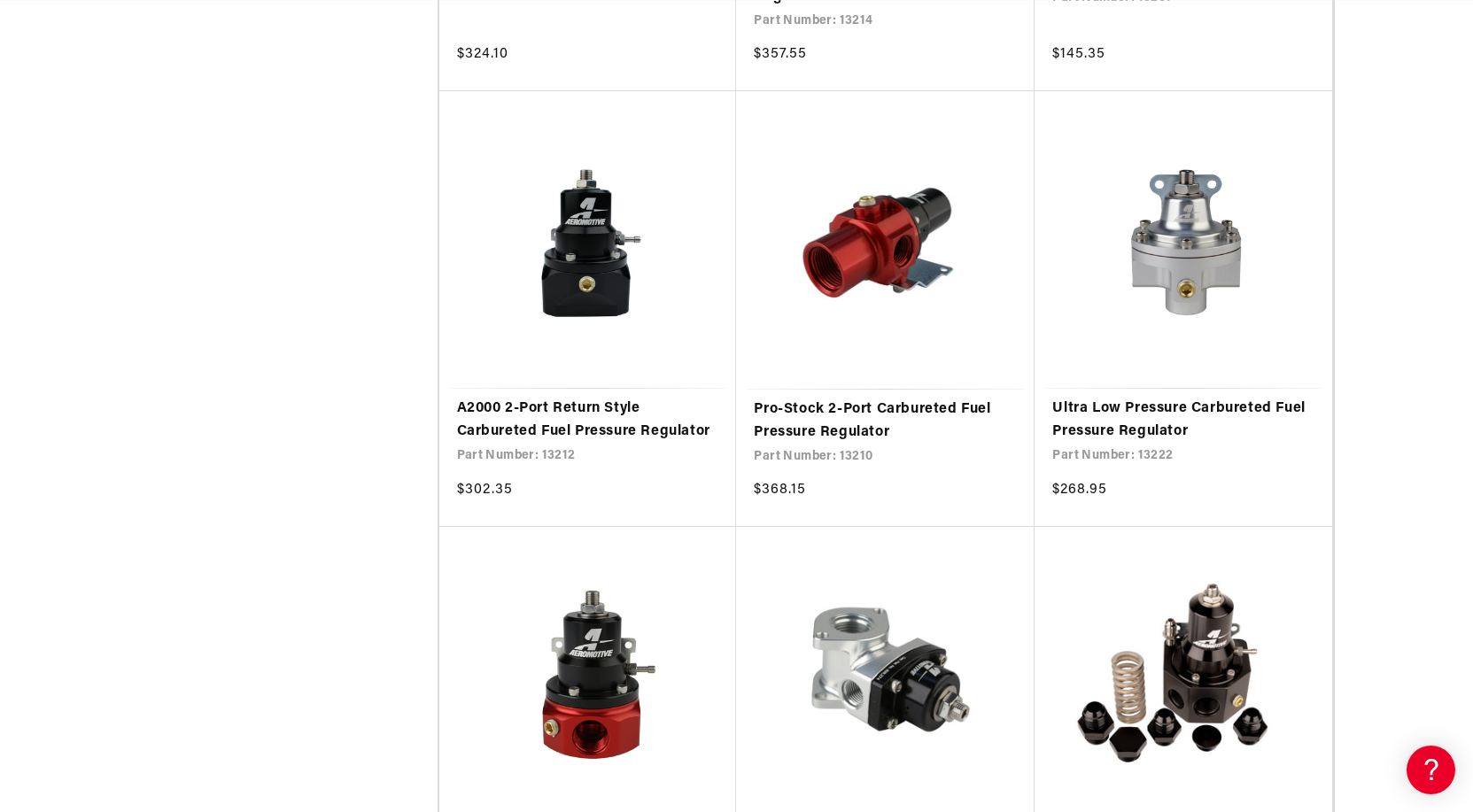
scroll to position [3009, 0]
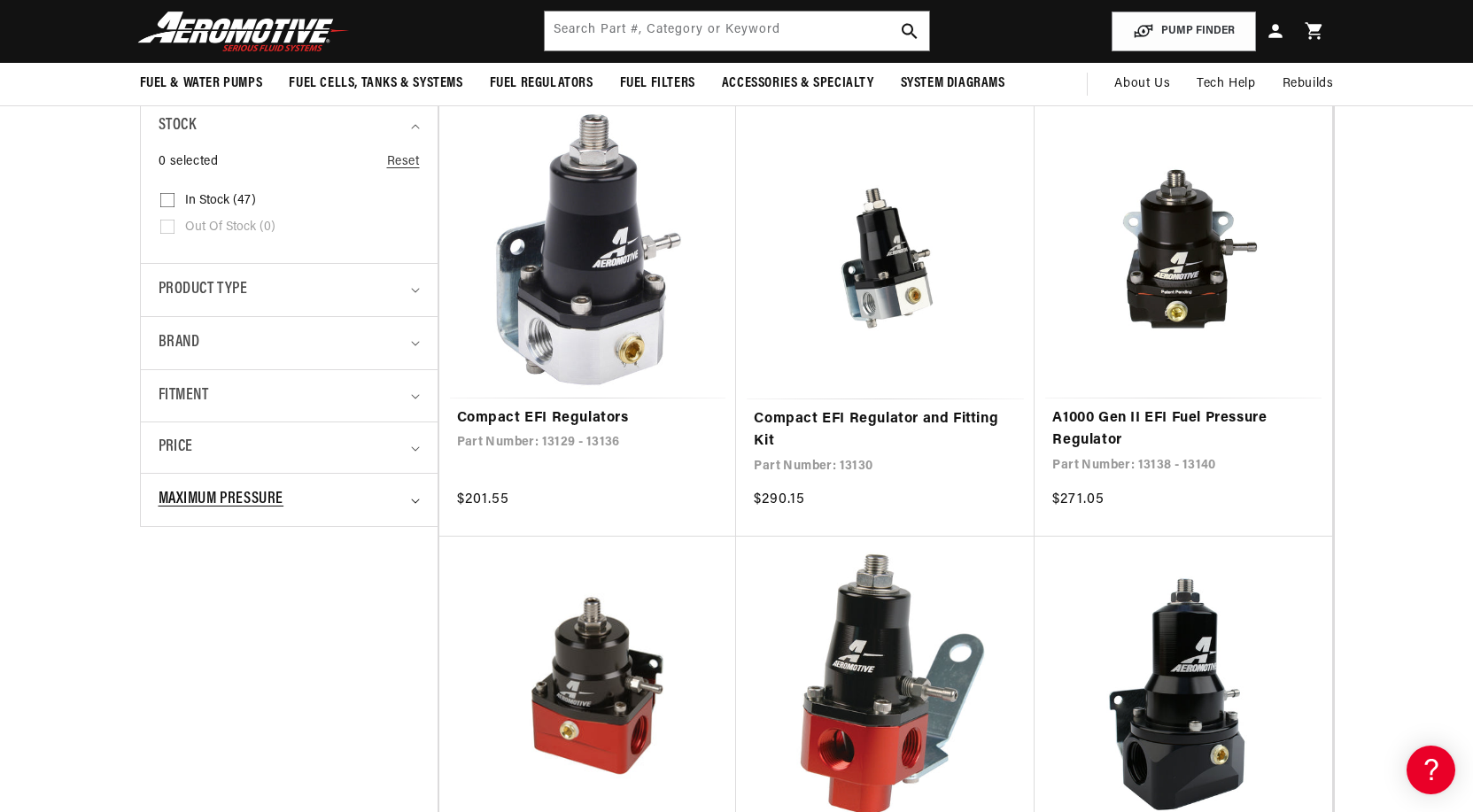
click at [414, 504] on summary "Maximum Pressure" at bounding box center [289, 499] width 261 height 52
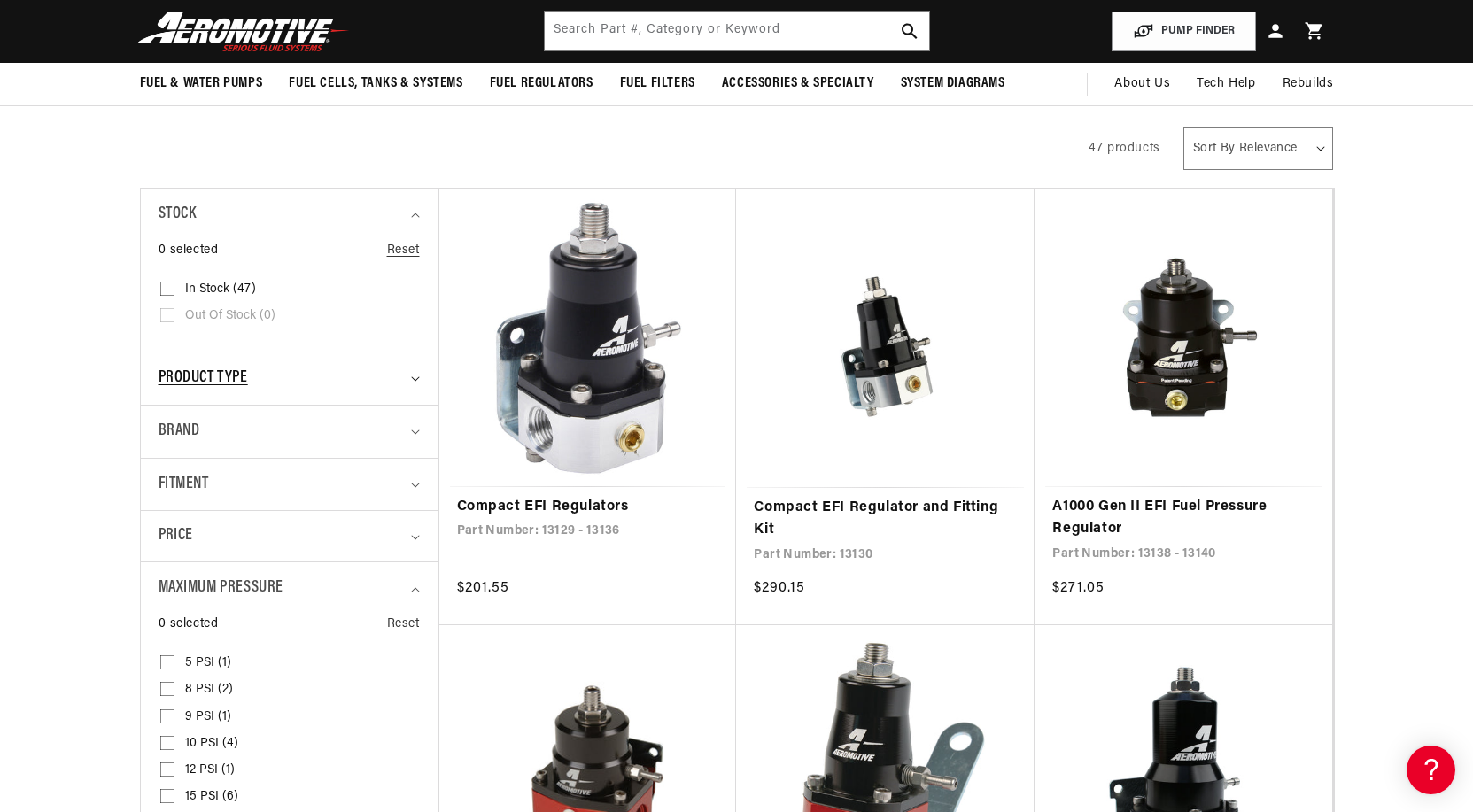
click at [406, 383] on summary "Product type" at bounding box center [289, 378] width 261 height 52
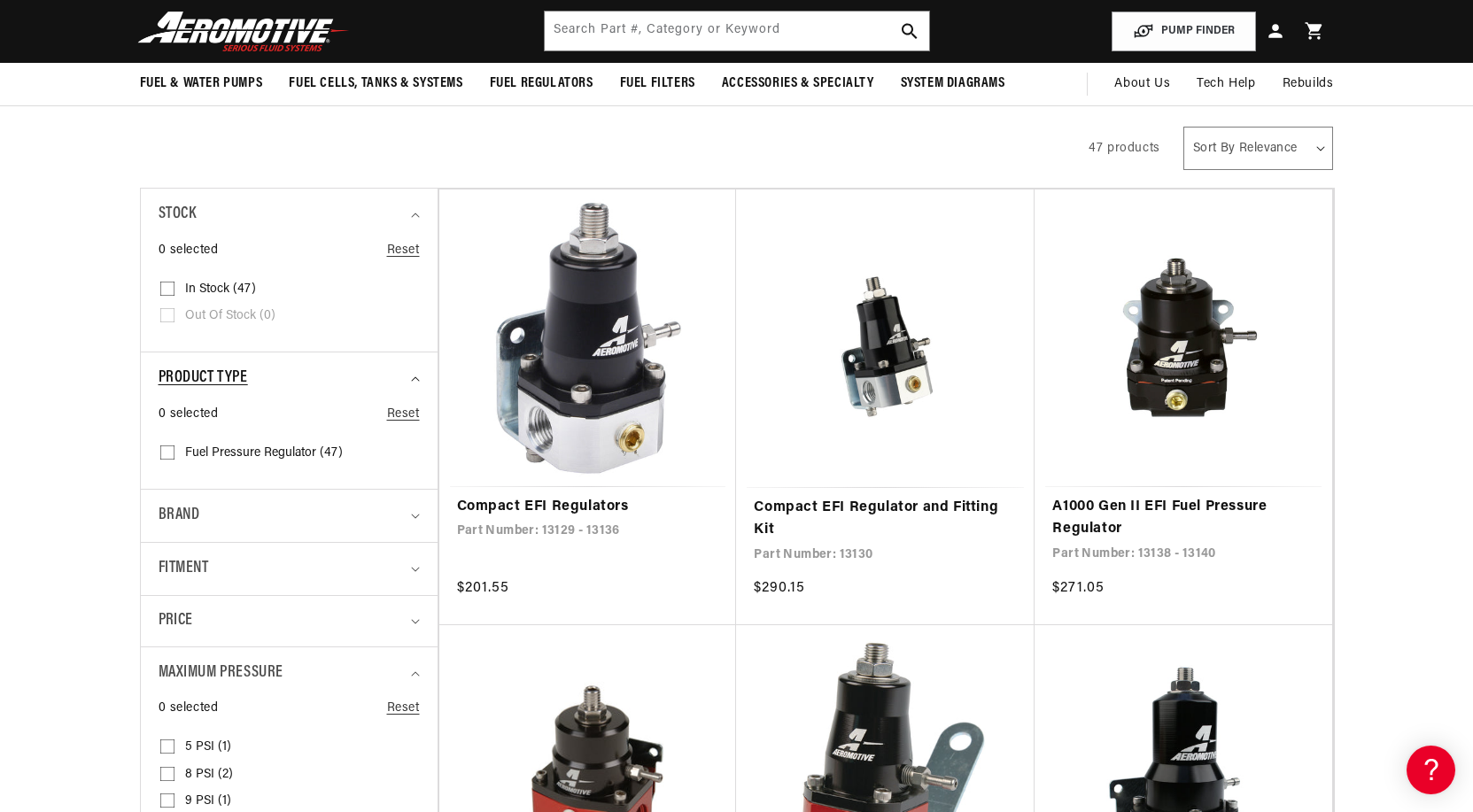
click at [415, 384] on summary "Product type" at bounding box center [289, 378] width 261 height 52
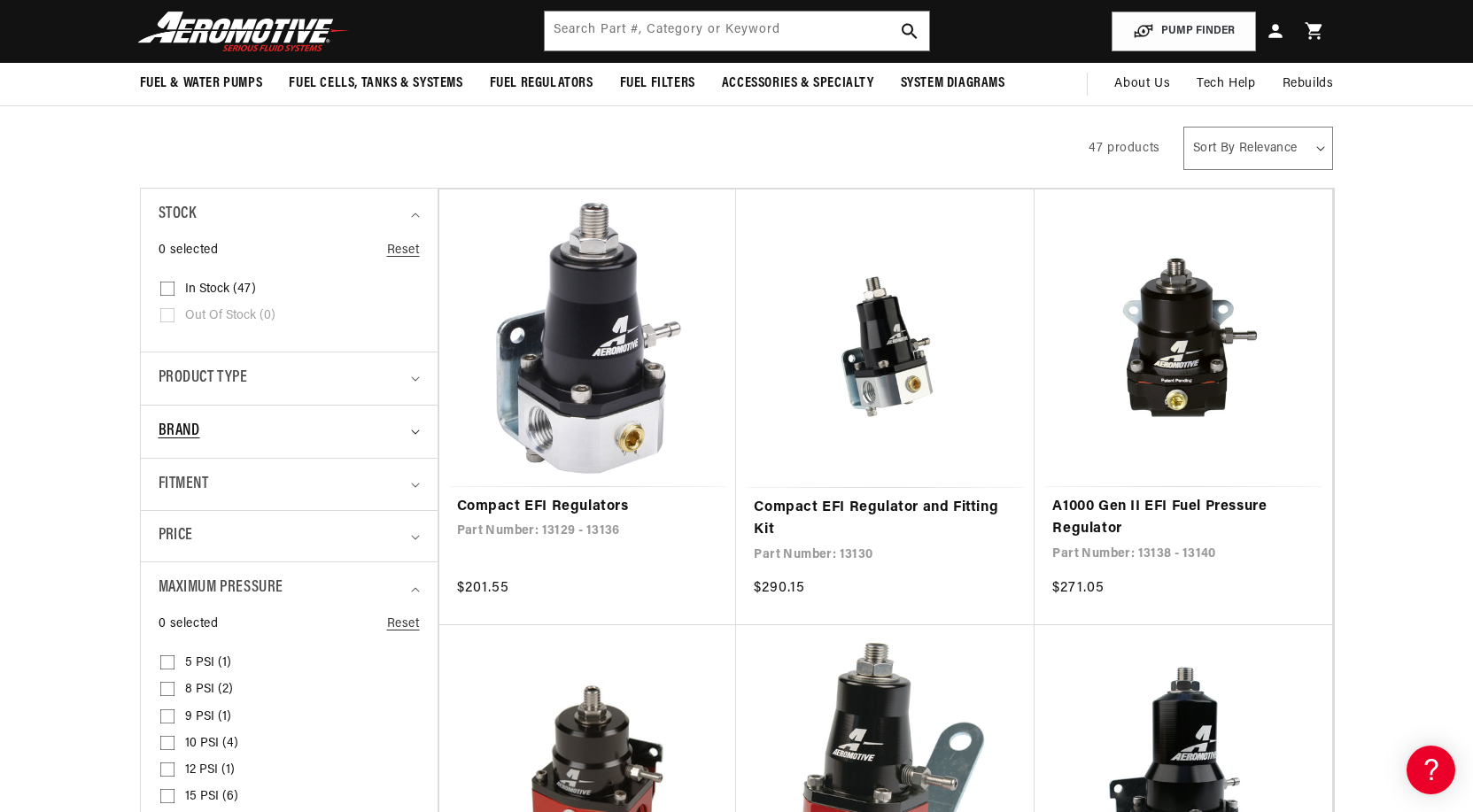
click at [409, 424] on summary "Brand" at bounding box center [289, 431] width 261 height 52
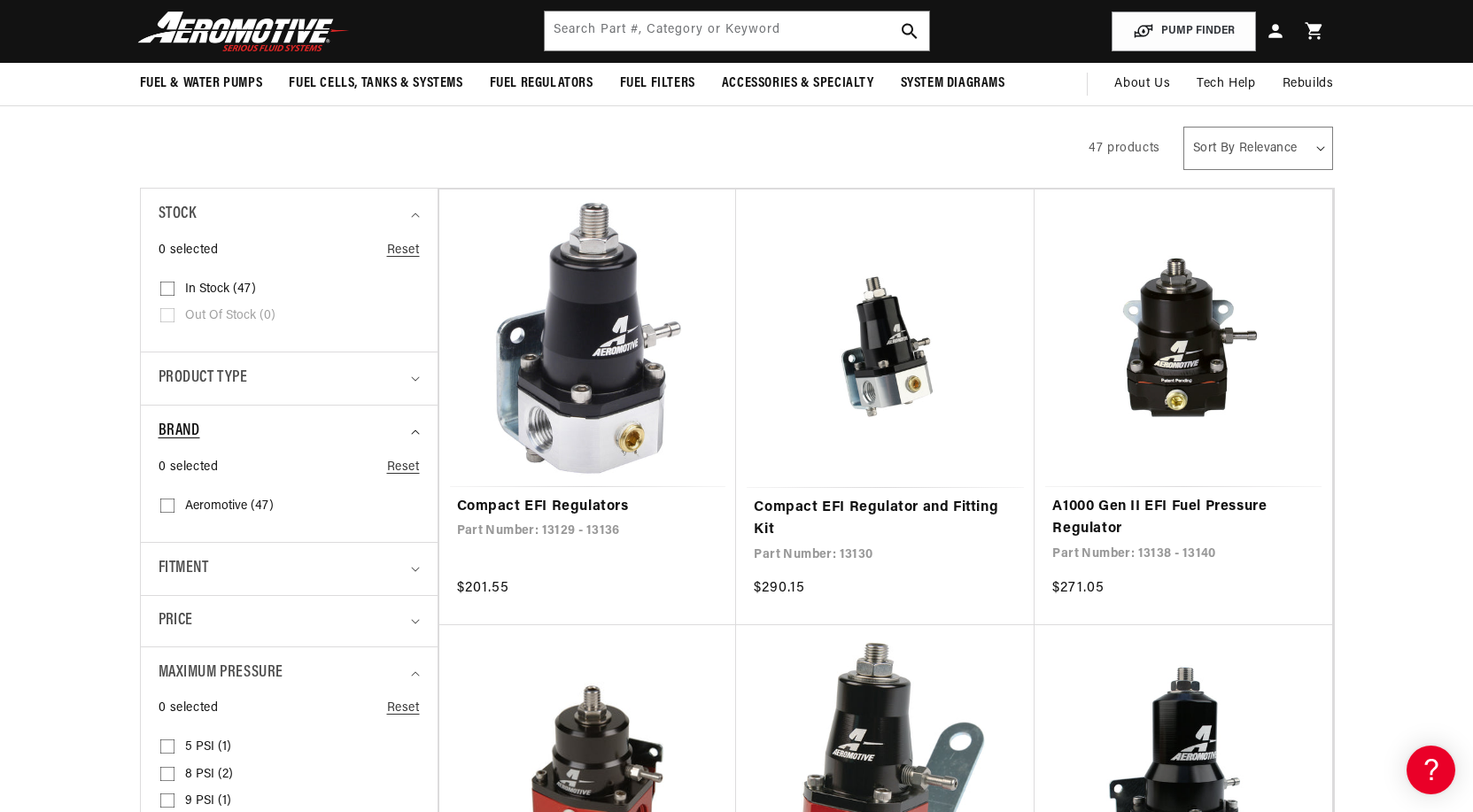
click at [411, 424] on summary "Brand" at bounding box center [289, 431] width 261 height 52
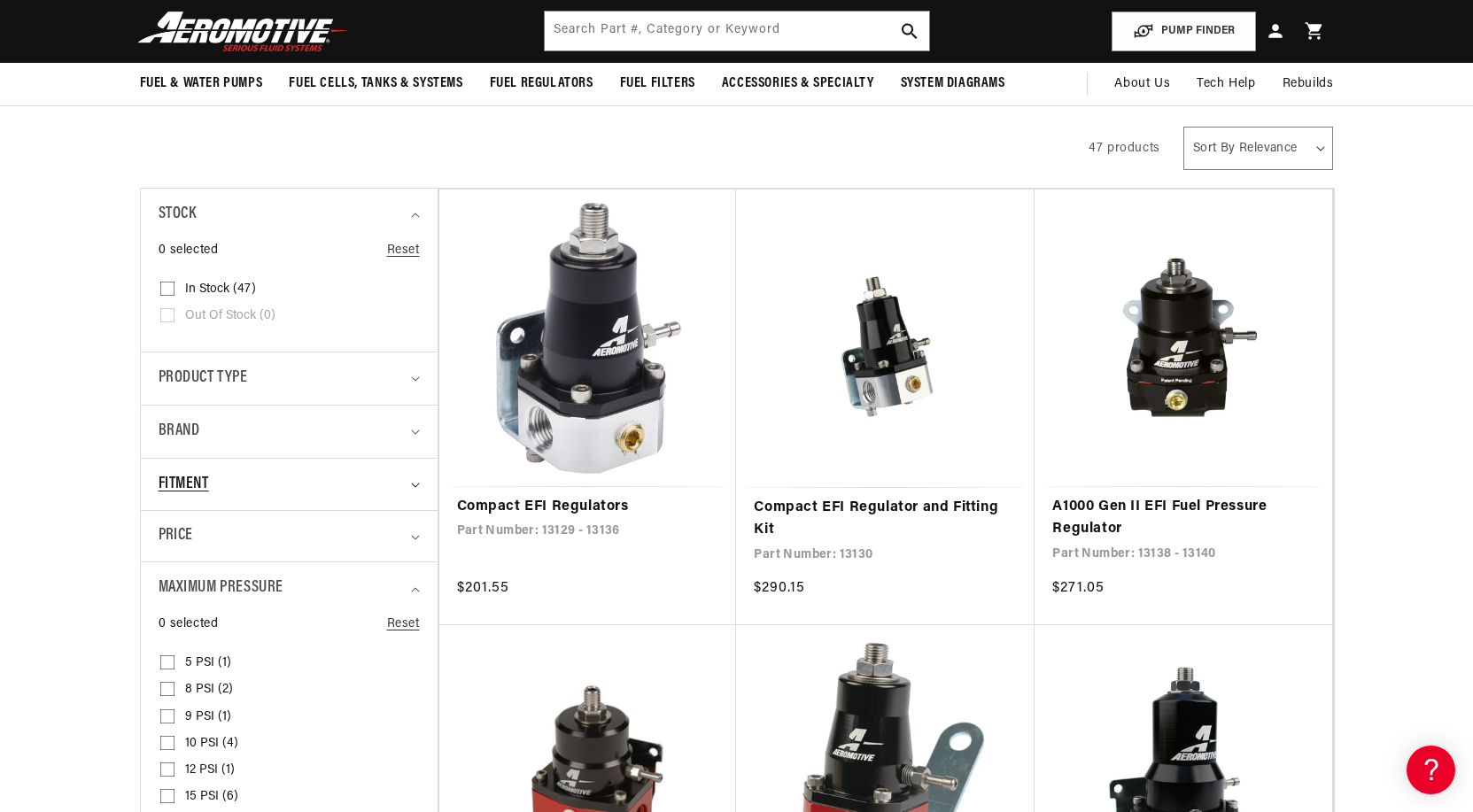
click at [419, 477] on summary "Fitment" at bounding box center [289, 484] width 261 height 52
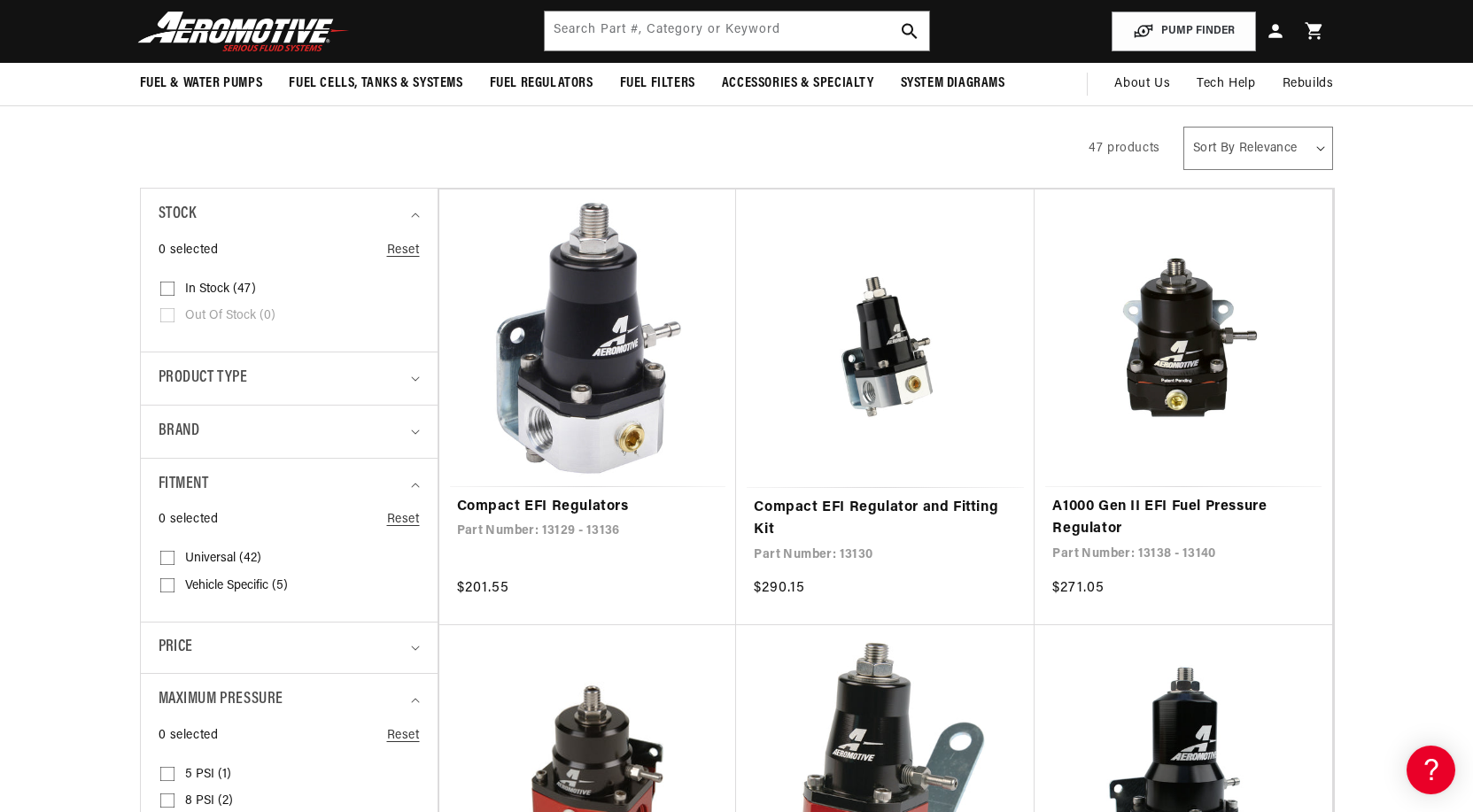
click at [168, 556] on input "Universal (42) Universal (42 products)" at bounding box center [167, 560] width 14 height 14
checkbox input "true"
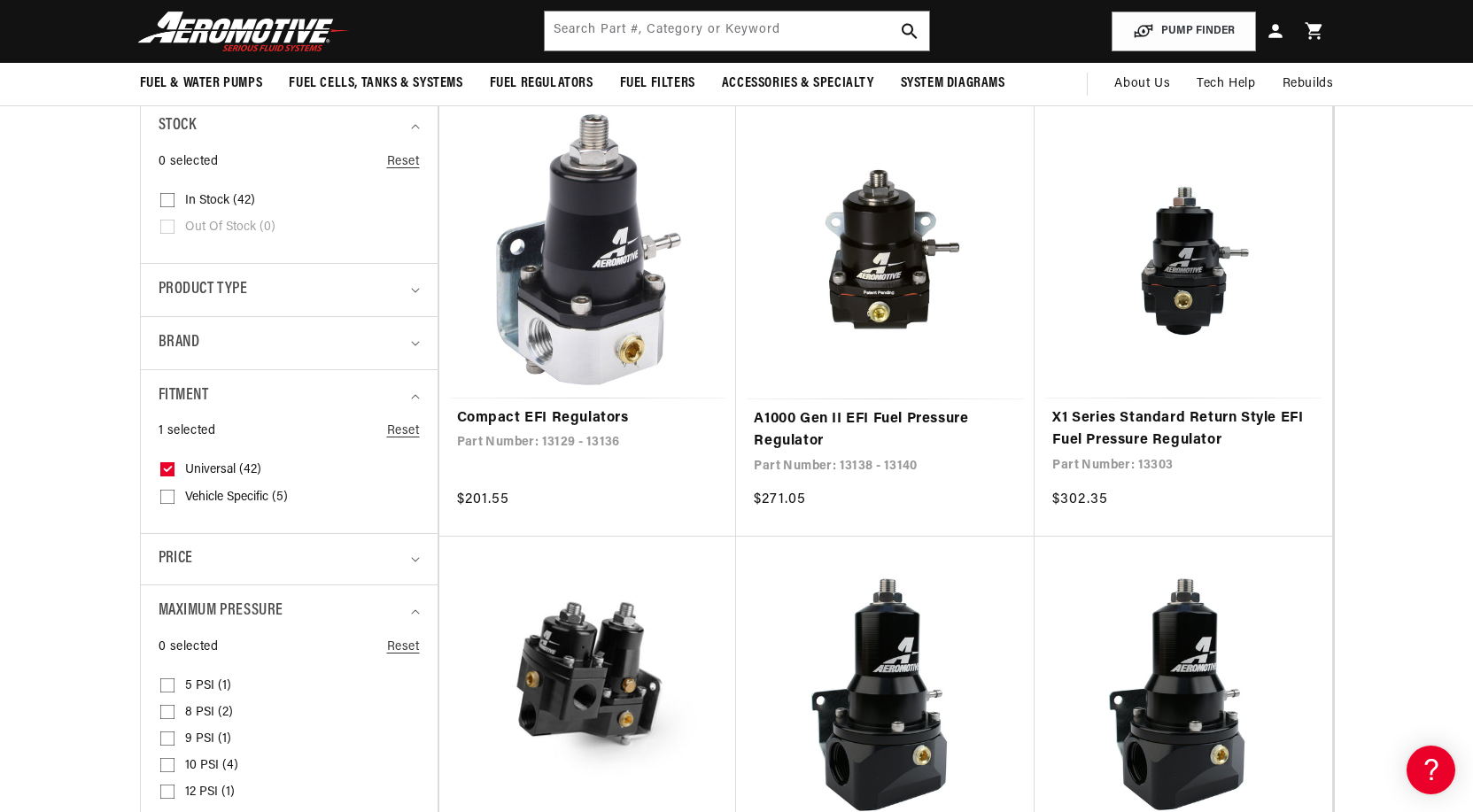
scroll to position [0, 700]
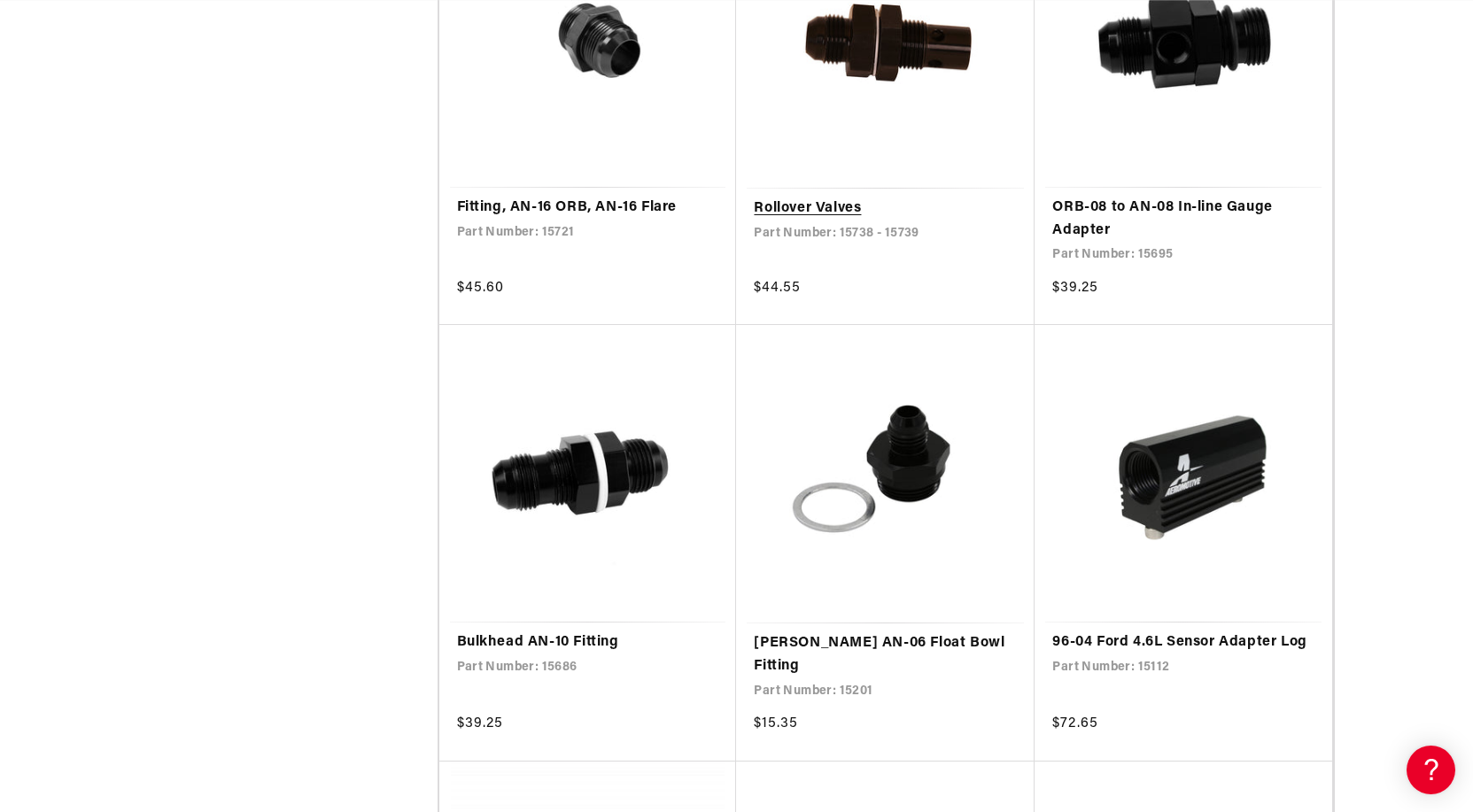
scroll to position [2832, 0]
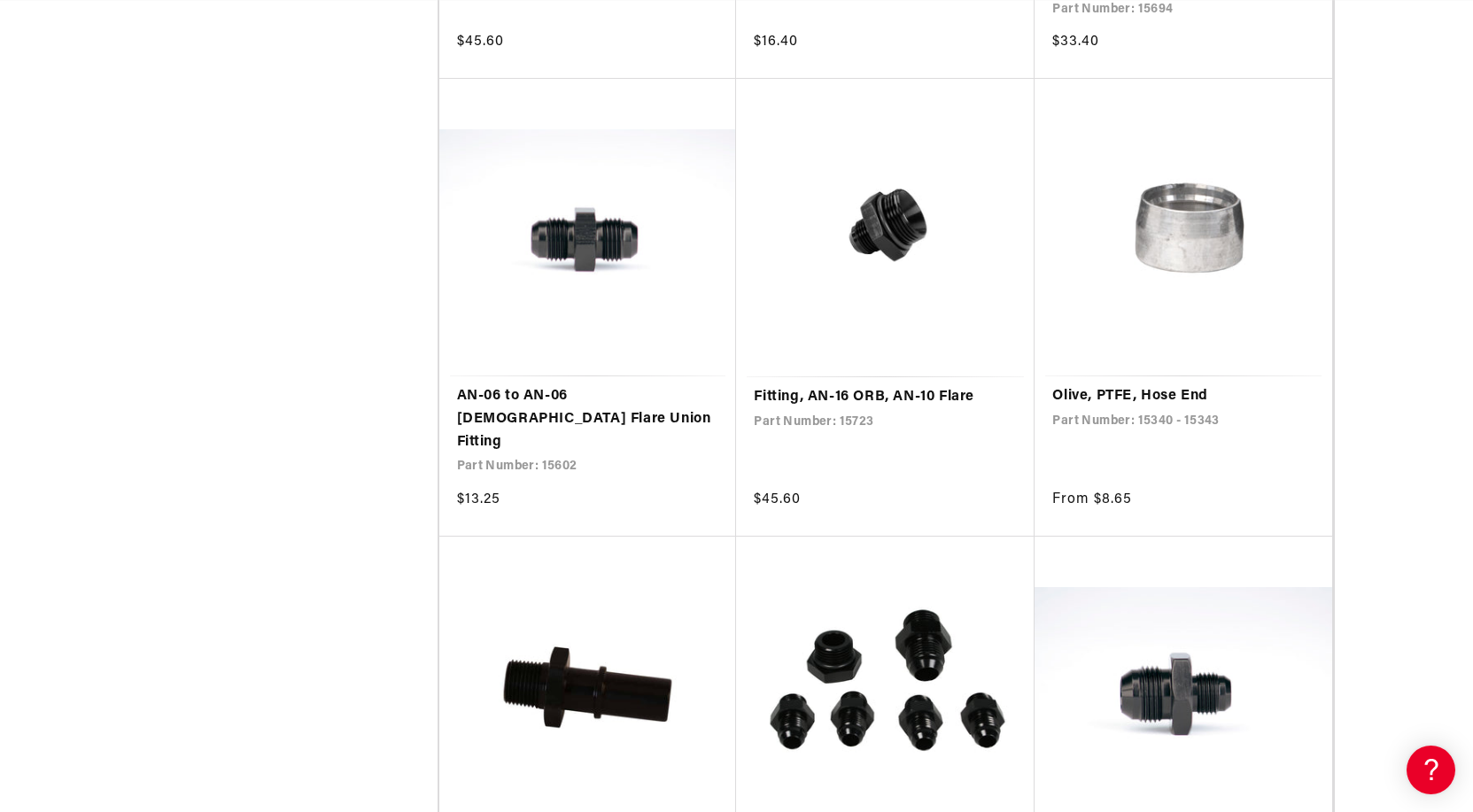
scroll to position [0, 700]
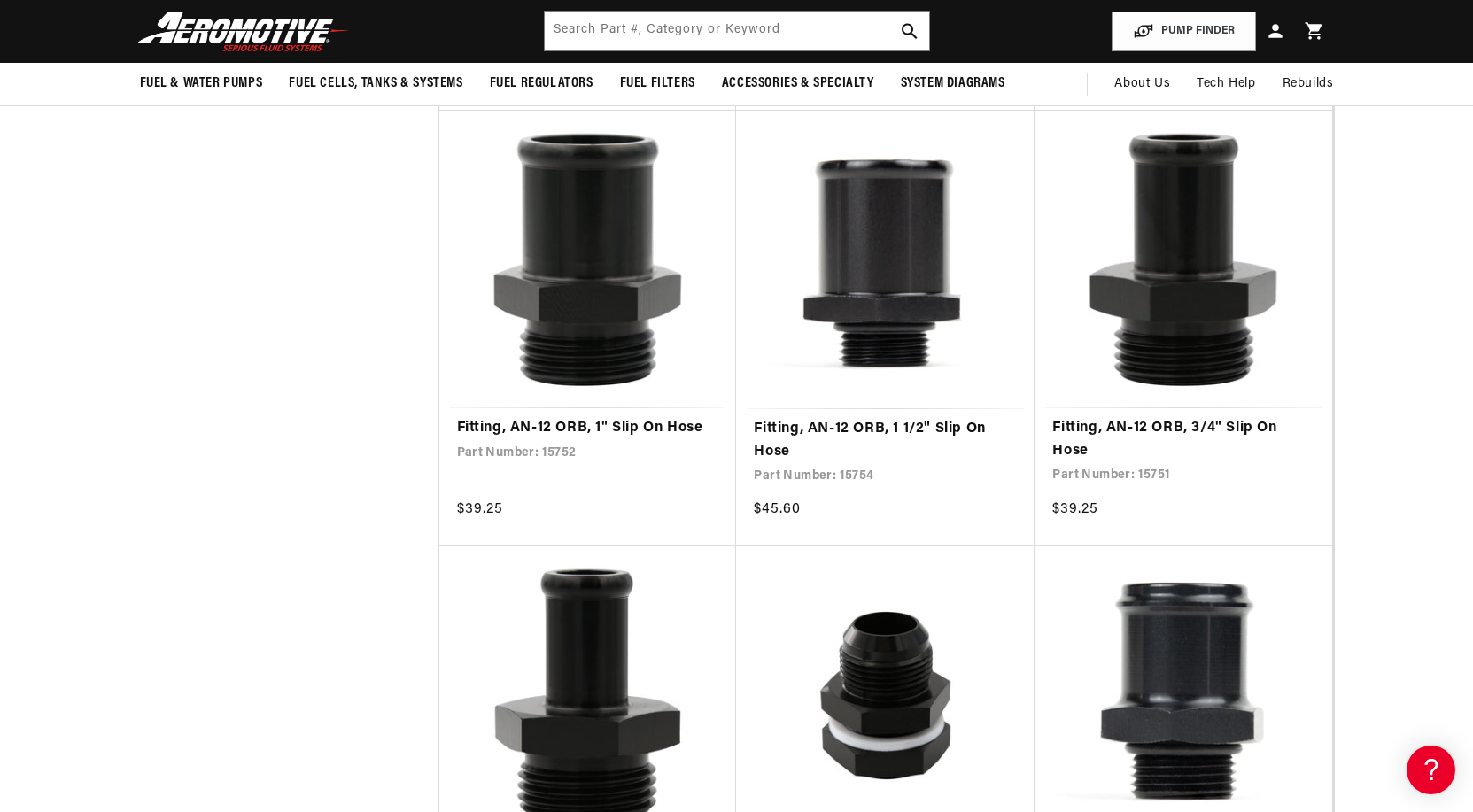
scroll to position [0, 700]
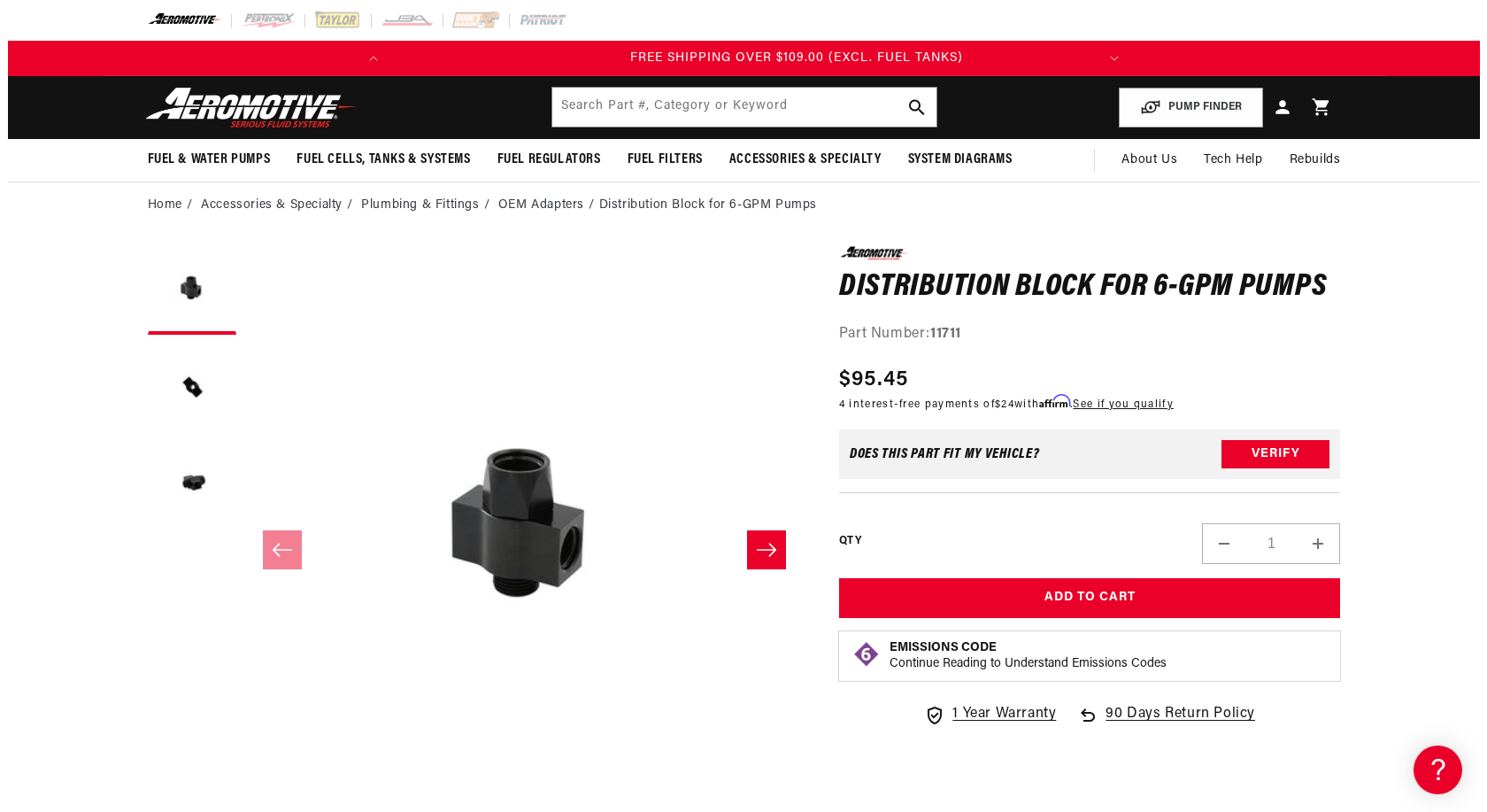
scroll to position [0, 700]
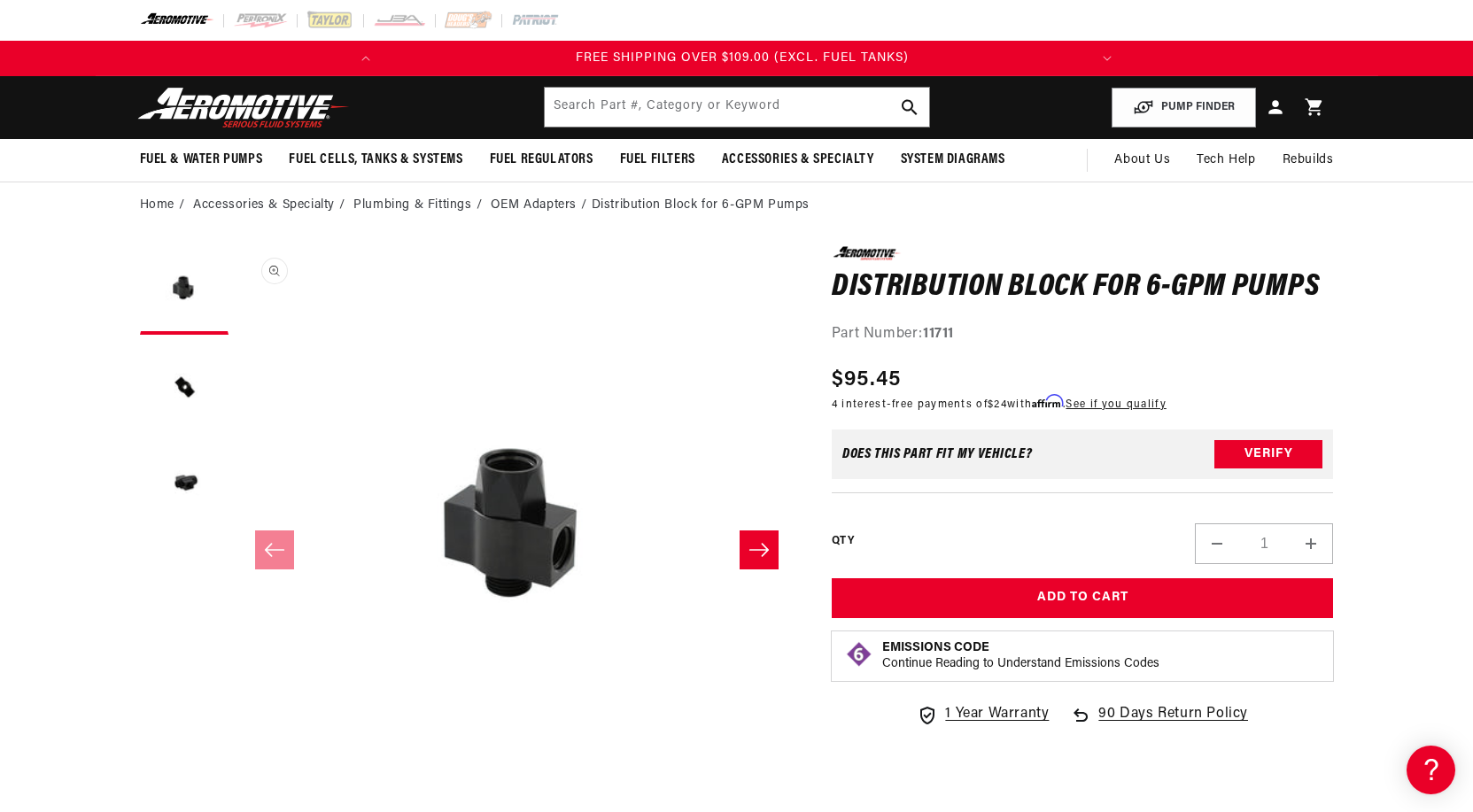
click at [237, 806] on button "Open media 1 in modal" at bounding box center [237, 806] width 0 height 0
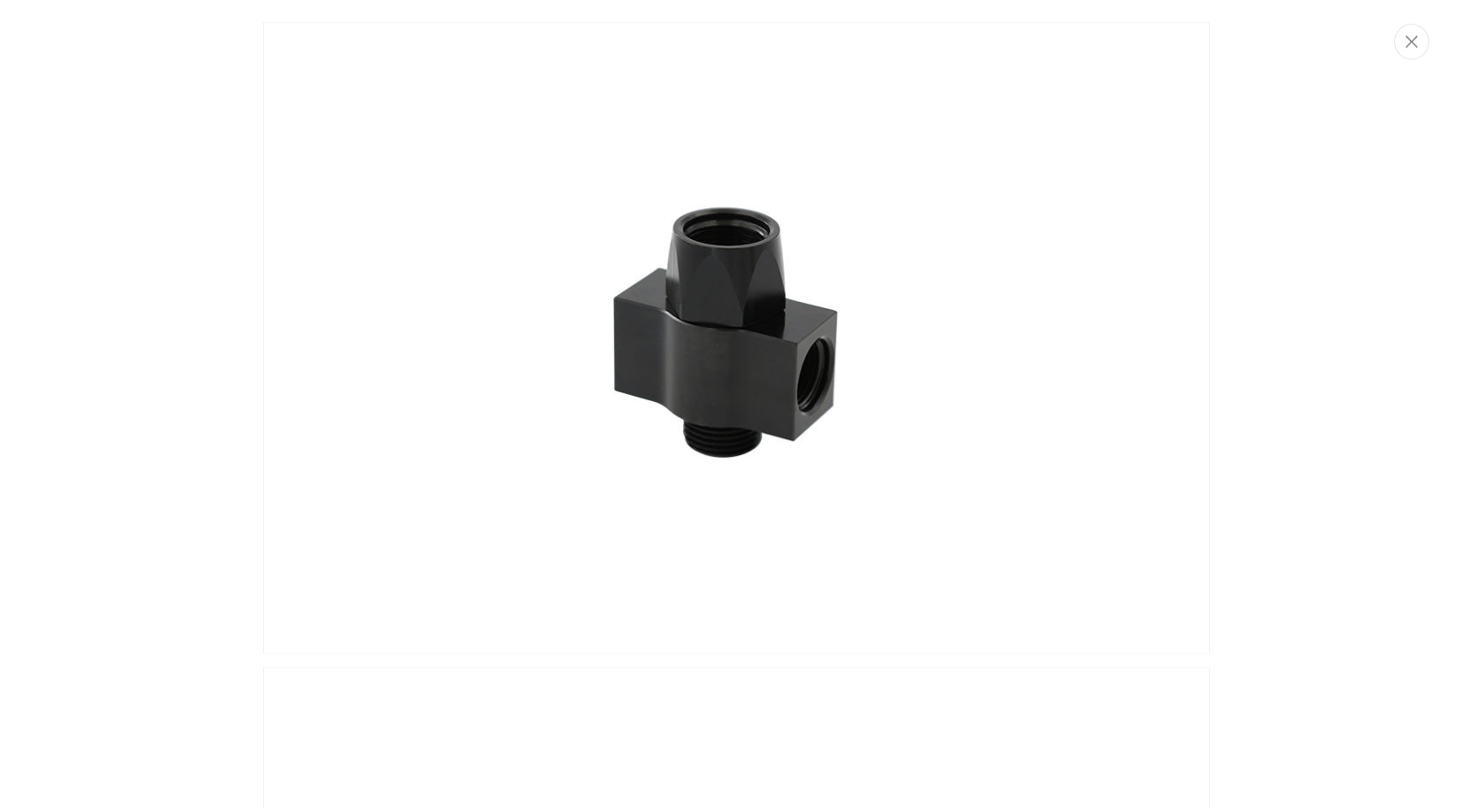
scroll to position [0, 0]
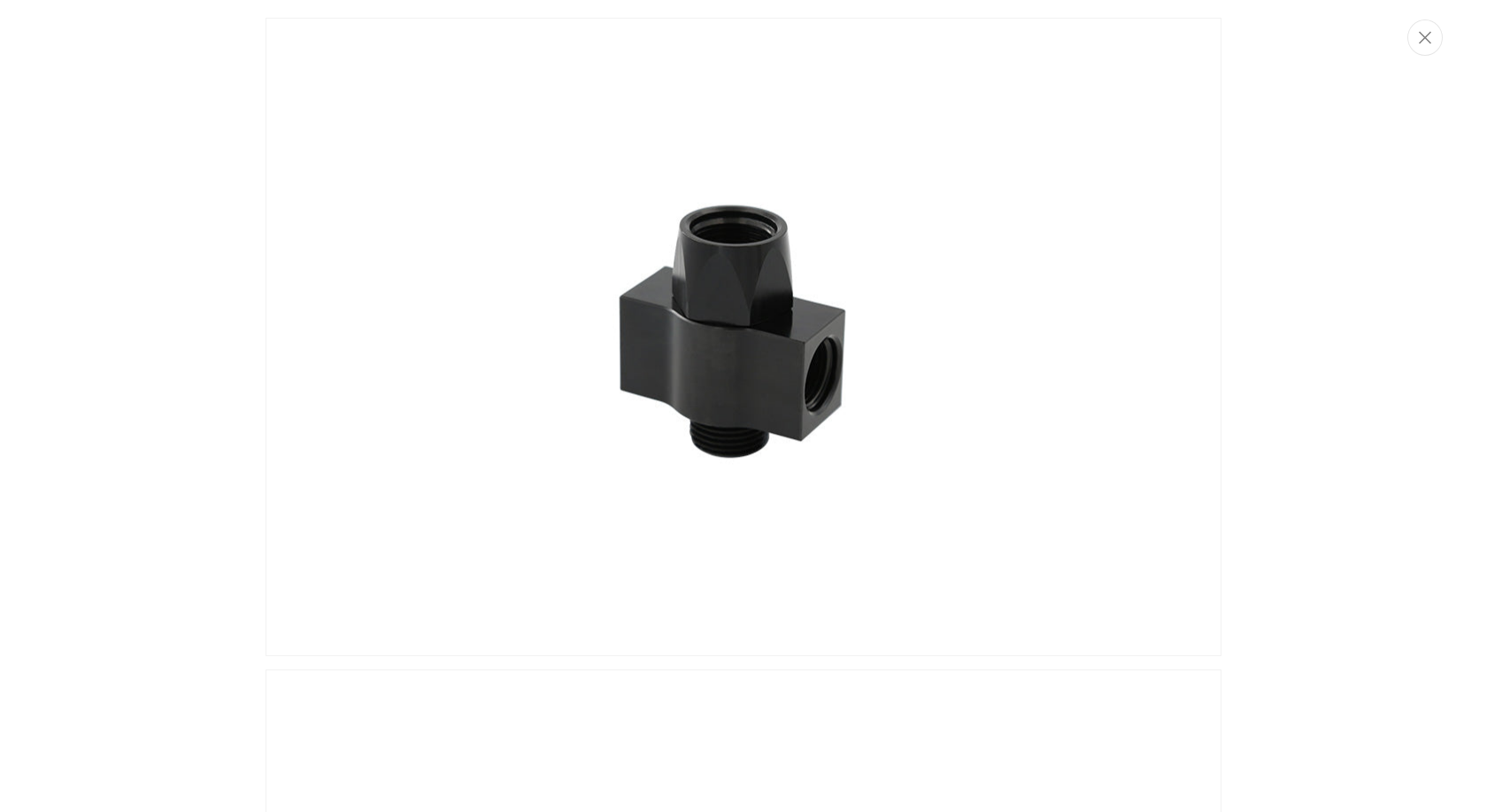
click at [1437, 55] on div "Media gallery" at bounding box center [744, 406] width 1487 height 812
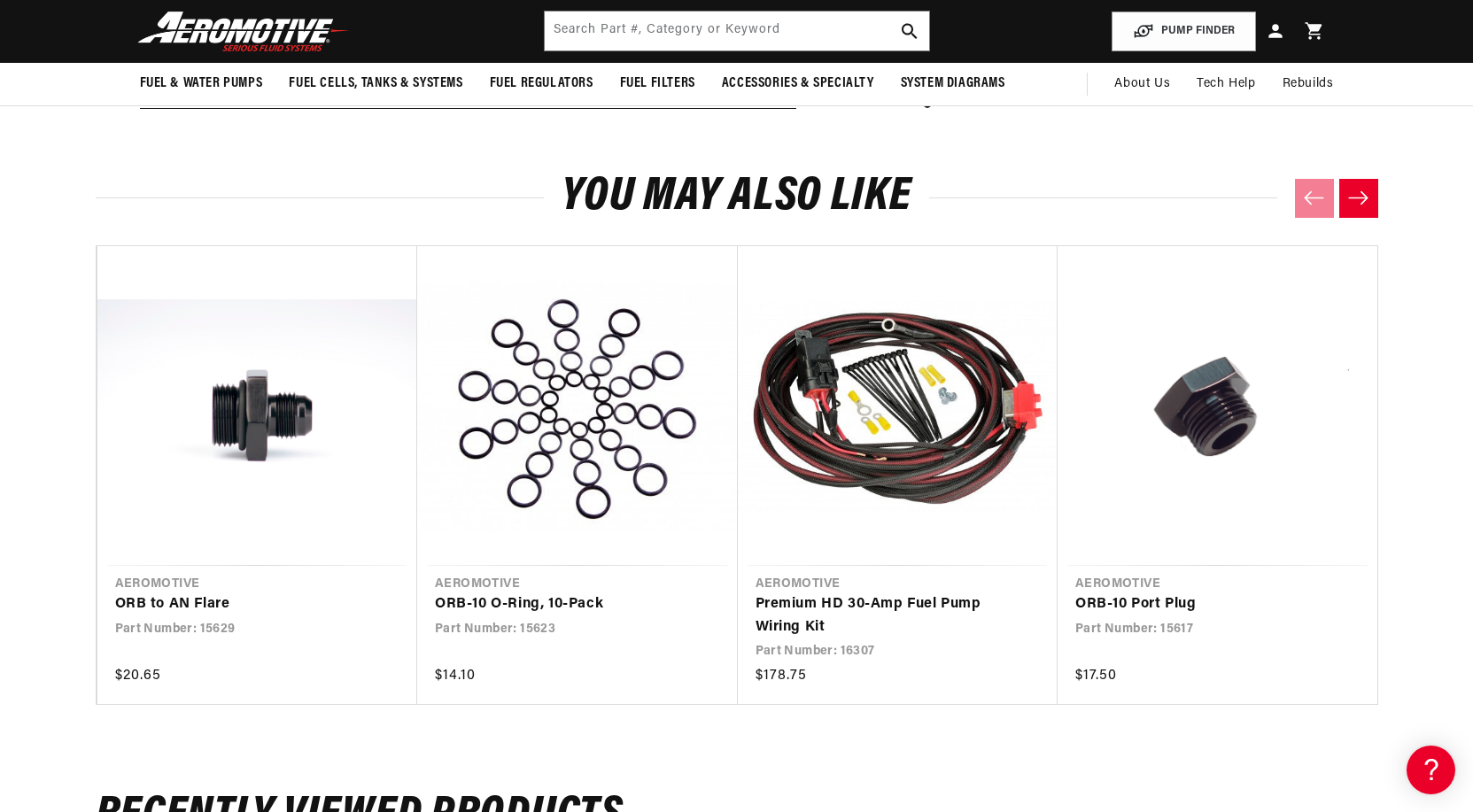
scroll to position [0, 700]
